Goal: Information Seeking & Learning: Learn about a topic

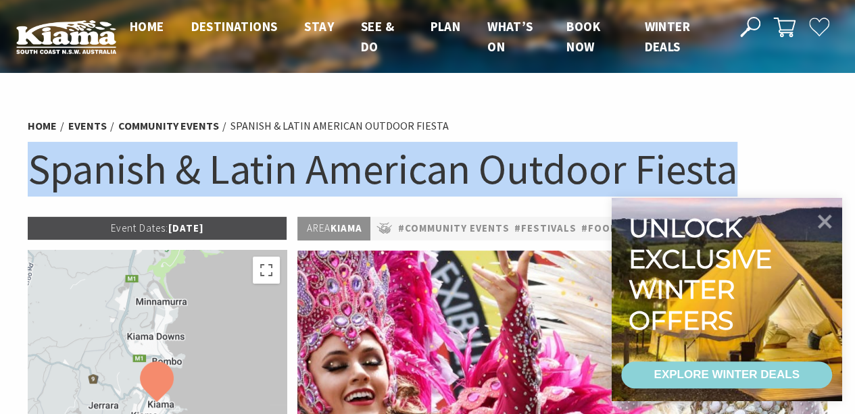
drag, startPoint x: 33, startPoint y: 170, endPoint x: 745, endPoint y: 168, distance: 711.4
click at [745, 168] on h1 "Spanish & Latin American Outdoor Fiesta" at bounding box center [428, 169] width 800 height 55
copy h1 "Spanish & Latin American Outdoor Fiesta"
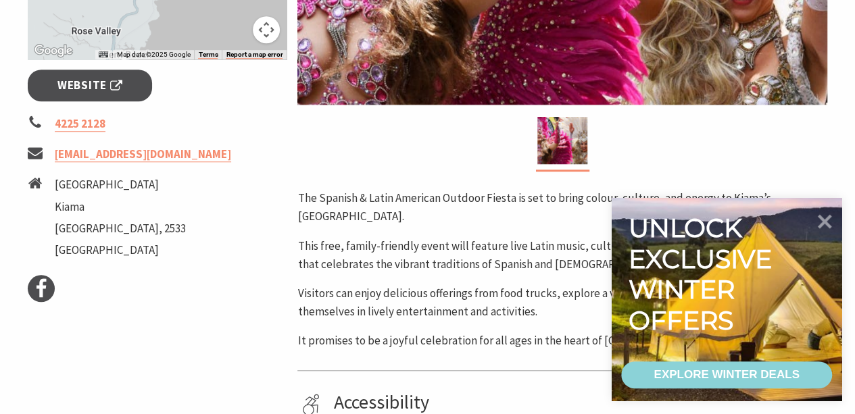
scroll to position [499, 0]
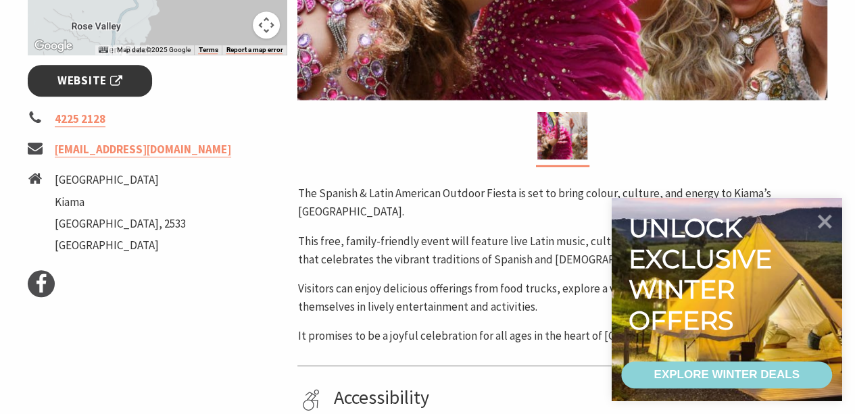
click at [105, 78] on span "Website" at bounding box center [89, 81] width 65 height 18
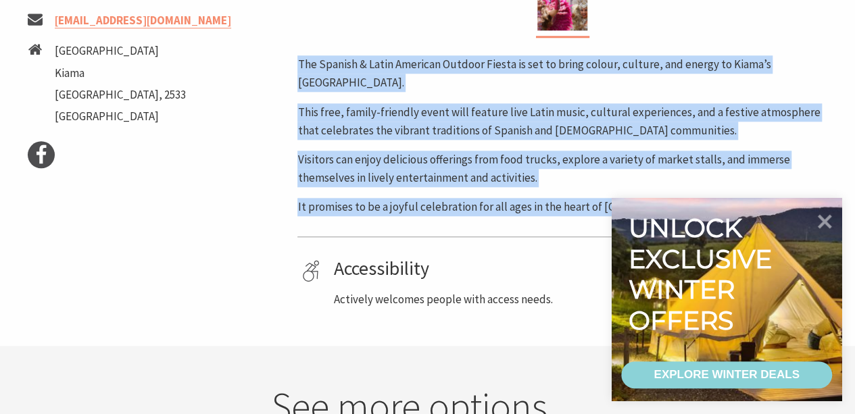
drag, startPoint x: 297, startPoint y: 62, endPoint x: 828, endPoint y: 196, distance: 547.6
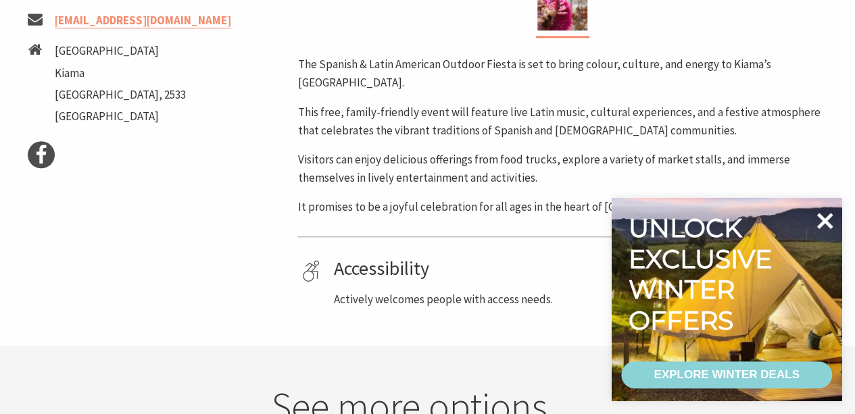
click at [826, 213] on icon at bounding box center [824, 221] width 32 height 32
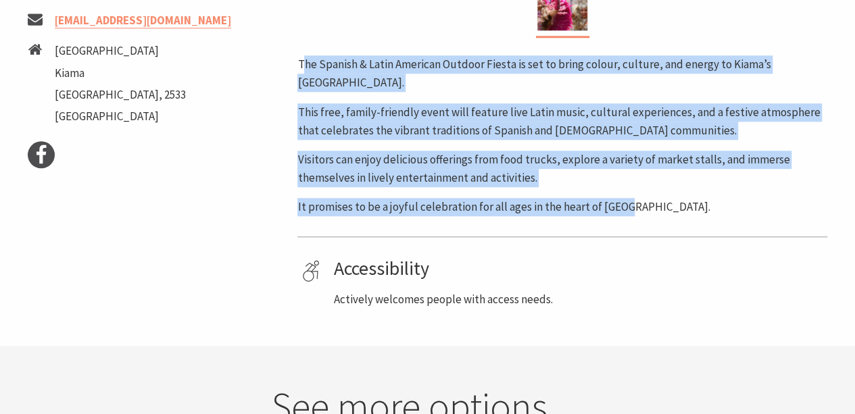
drag, startPoint x: 625, startPoint y: 207, endPoint x: 301, endPoint y: 63, distance: 354.2
click at [301, 63] on div "The Spanish & Latin American Outdoor Fiesta is set to bring colour, culture, an…" at bounding box center [562, 135] width 530 height 161
copy div "he Spanish & Latin American Outdoor Fiesta is set to bring colour, culture, and…"
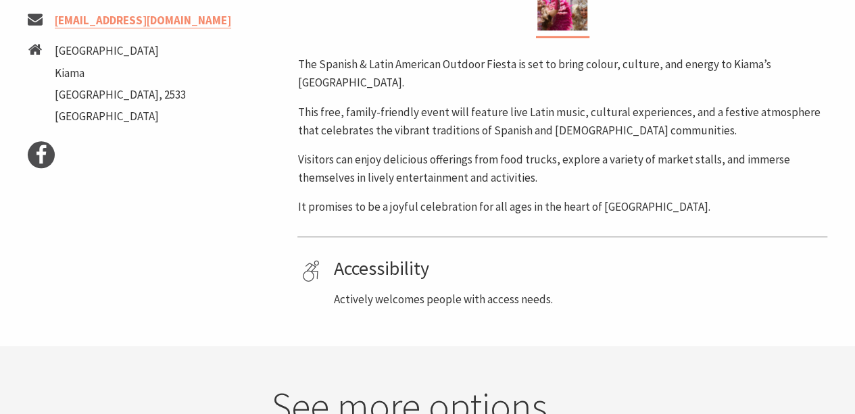
click at [709, 213] on p "It promises to be a joyful celebration for all ages in the heart of [GEOGRAPHIC…" at bounding box center [562, 207] width 530 height 18
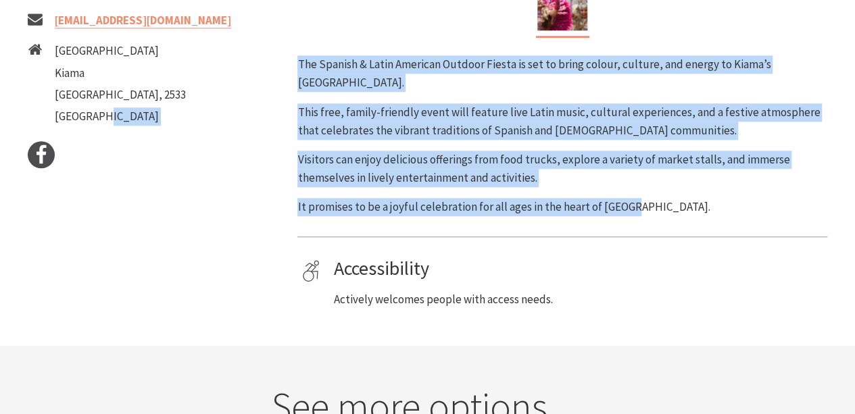
drag, startPoint x: 634, startPoint y: 213, endPoint x: 278, endPoint y: 51, distance: 390.6
copy div "Facebook Area Kiama #Community Events #Festivals #Food & Wine The Spanish & Lat…"
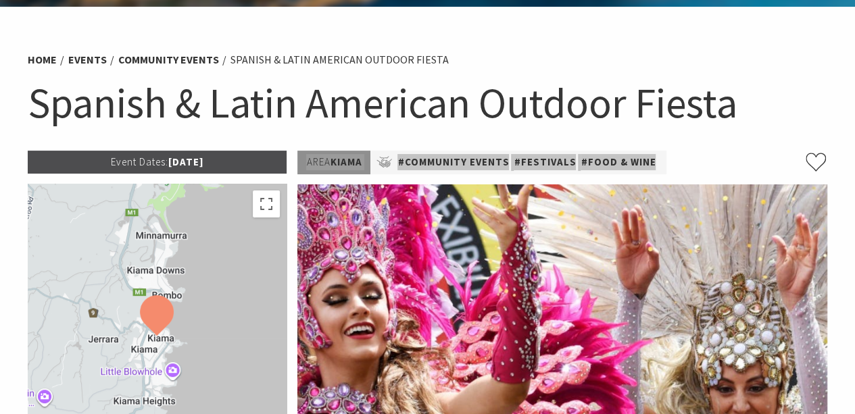
scroll to position [69, 0]
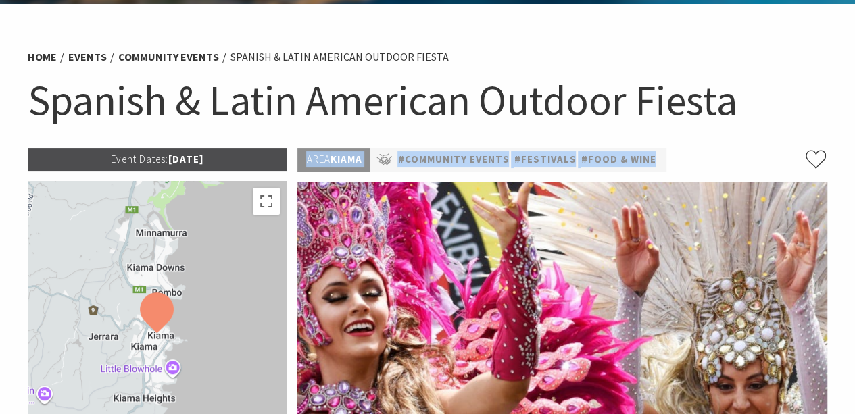
click at [517, 94] on h1 "Spanish & Latin American Outdoor Fiesta" at bounding box center [428, 100] width 800 height 55
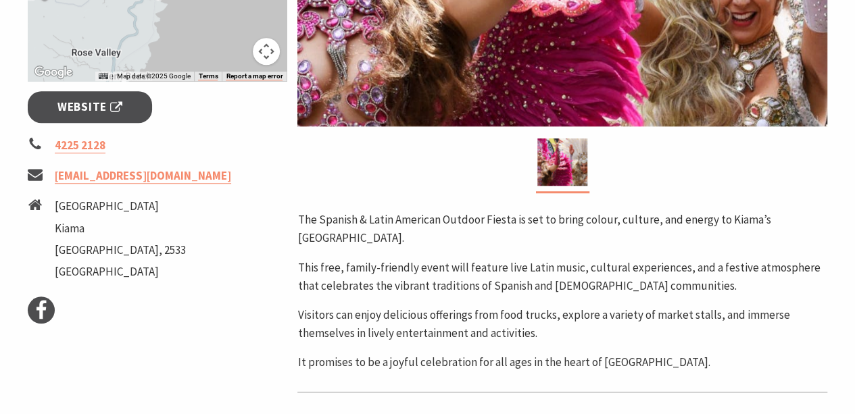
scroll to position [474, 0]
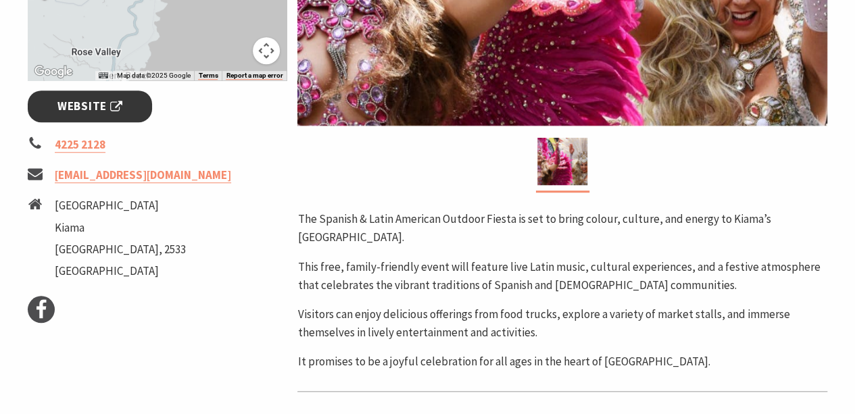
click at [115, 103] on span "Website" at bounding box center [89, 106] width 65 height 18
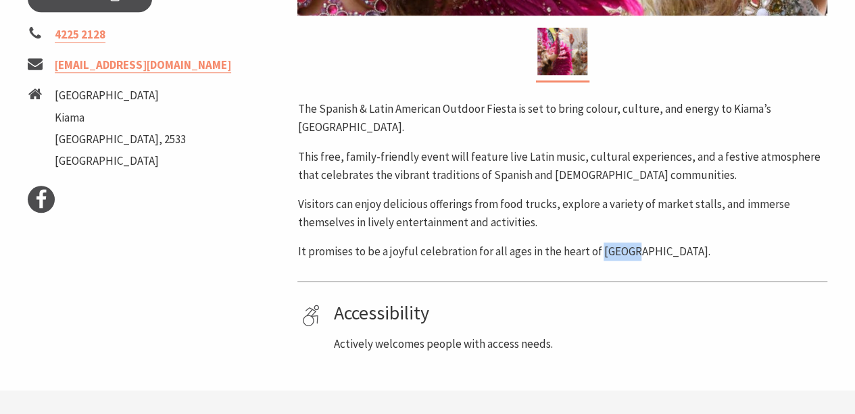
drag, startPoint x: 632, startPoint y: 251, endPoint x: 597, endPoint y: 253, distance: 35.2
click at [597, 253] on p "It promises to be a joyful celebration for all ages in the heart of [GEOGRAPHIC…" at bounding box center [562, 252] width 530 height 18
copy p "Kiama."
